Goal: Information Seeking & Learning: Learn about a topic

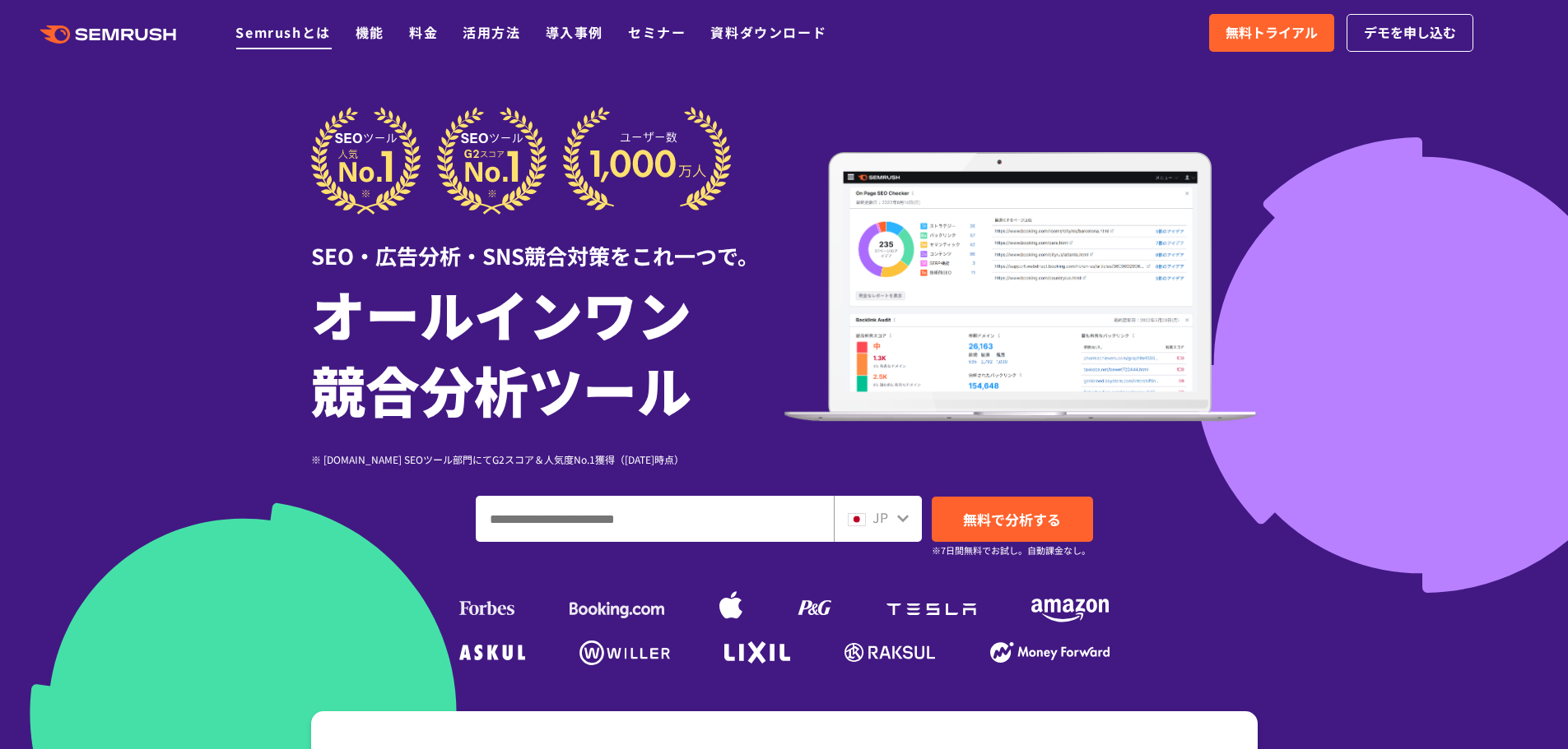
click at [292, 40] on link "Semrushとは" at bounding box center [282, 32] width 94 height 20
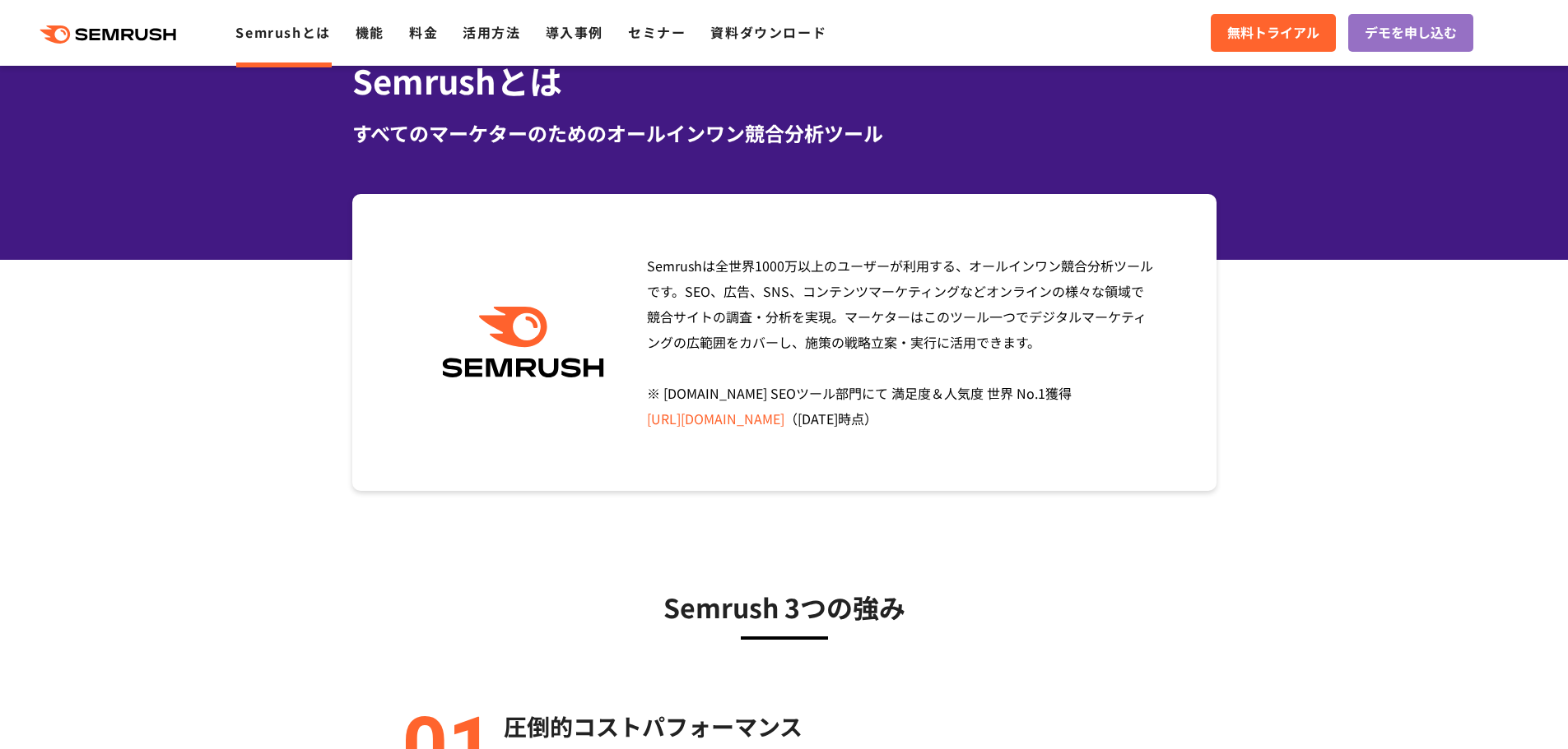
scroll to position [82, 0]
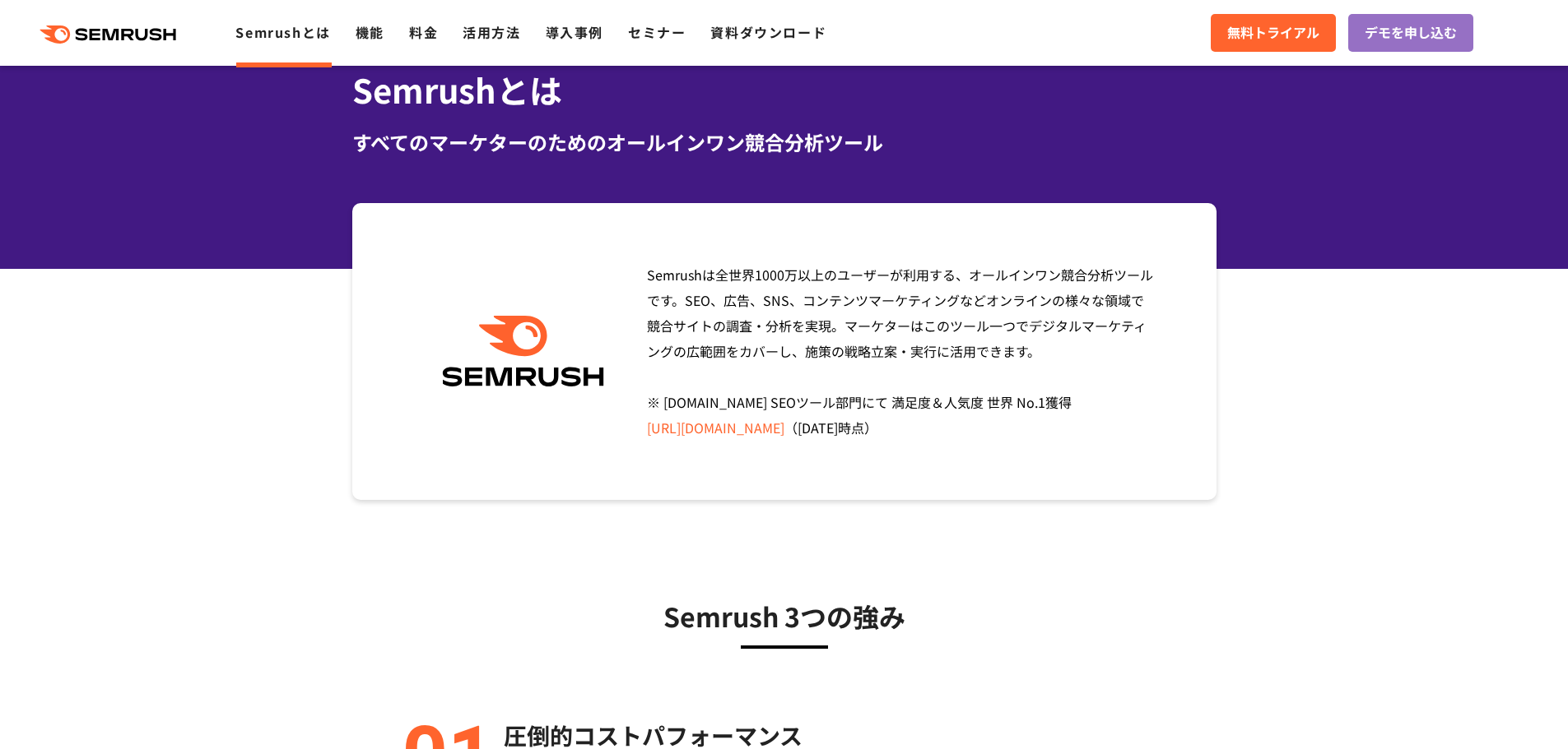
click at [768, 431] on link "https://www.g2.com/categories/seo-tools" at bounding box center [716, 428] width 137 height 20
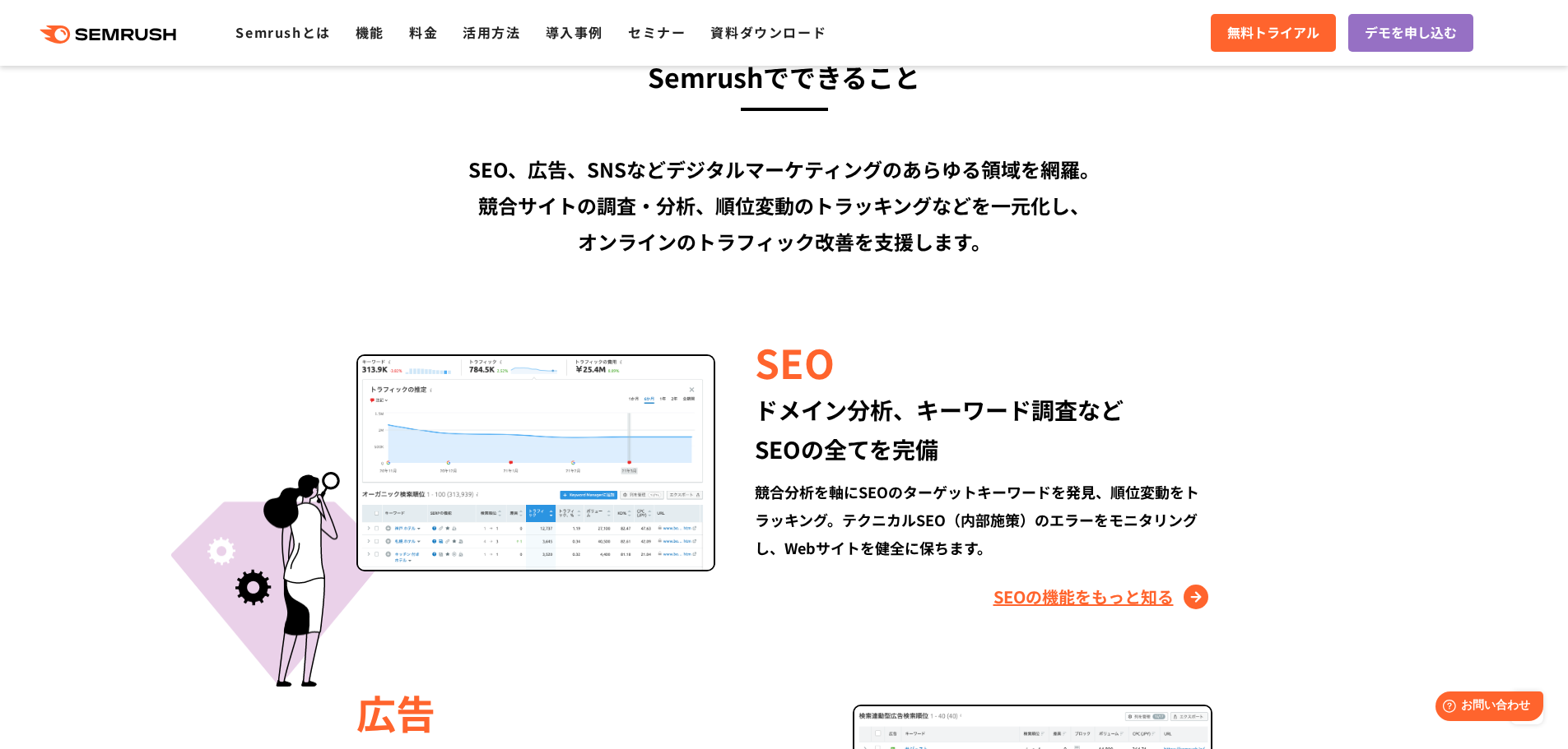
click at [1083, 607] on link "SEOの機能をもっと知る" at bounding box center [1103, 597] width 219 height 27
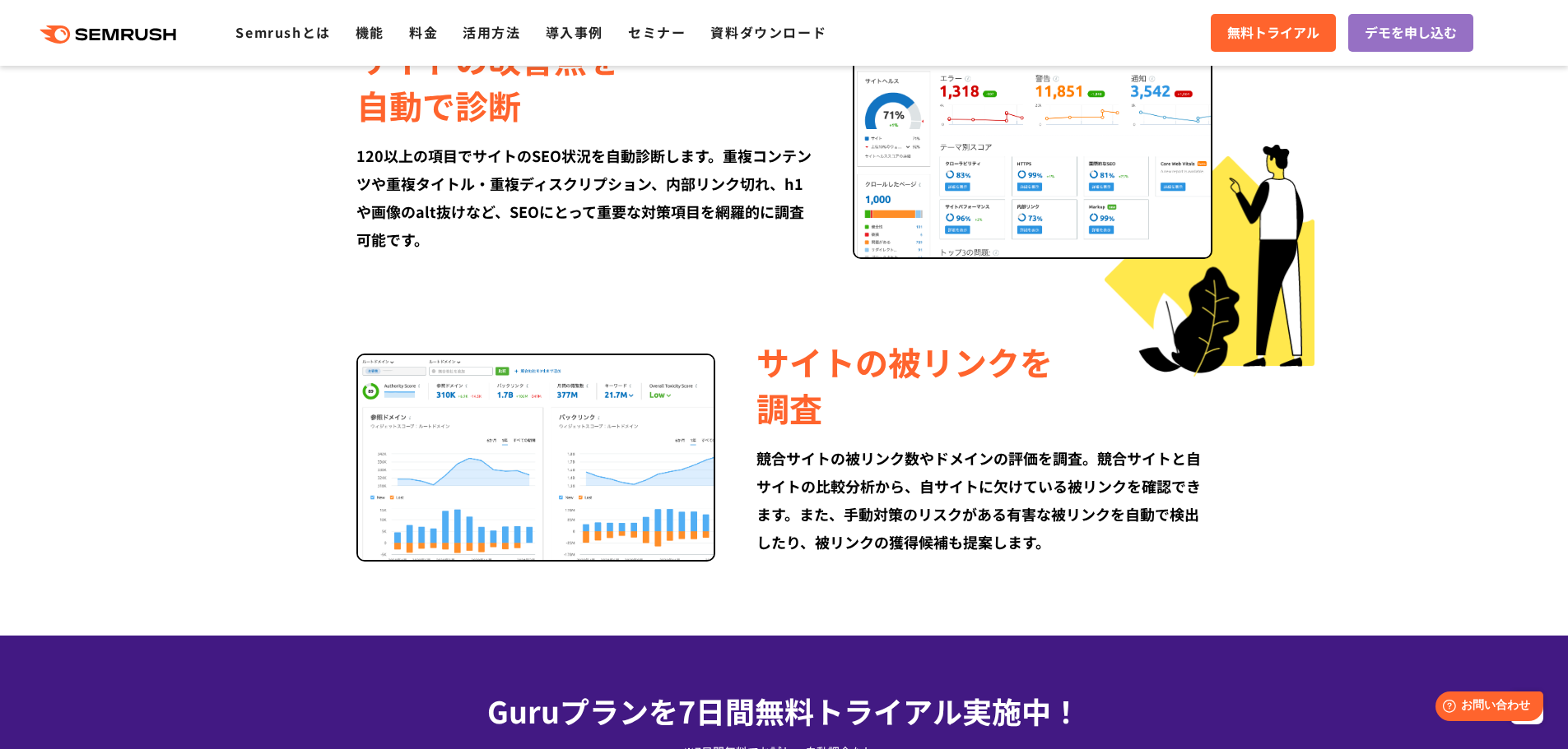
scroll to position [1974, 0]
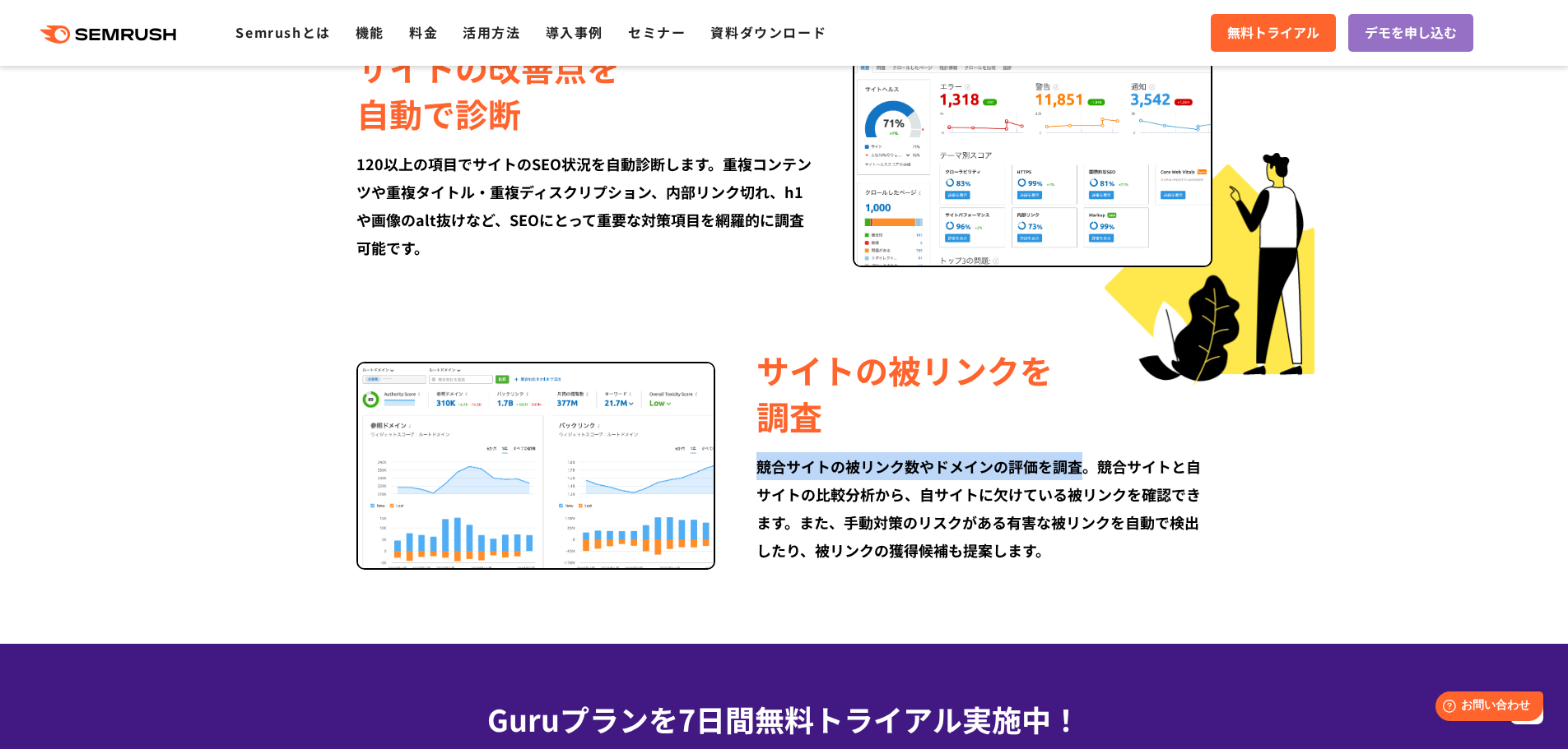
drag, startPoint x: 754, startPoint y: 471, endPoint x: 1082, endPoint y: 460, distance: 328.2
click at [1085, 460] on div "サイトの被リンクを 調査 競合サイトの被リンク数やドメインの評価を調査。競合サイトと自サイトの比較分析から、自サイトに欠けている被リンクを確認できます。また、…" at bounding box center [964, 455] width 496 height 217
copy div "競合サイトの被リンク数やドメインの評価を調査"
